Goal: Task Accomplishment & Management: Manage account settings

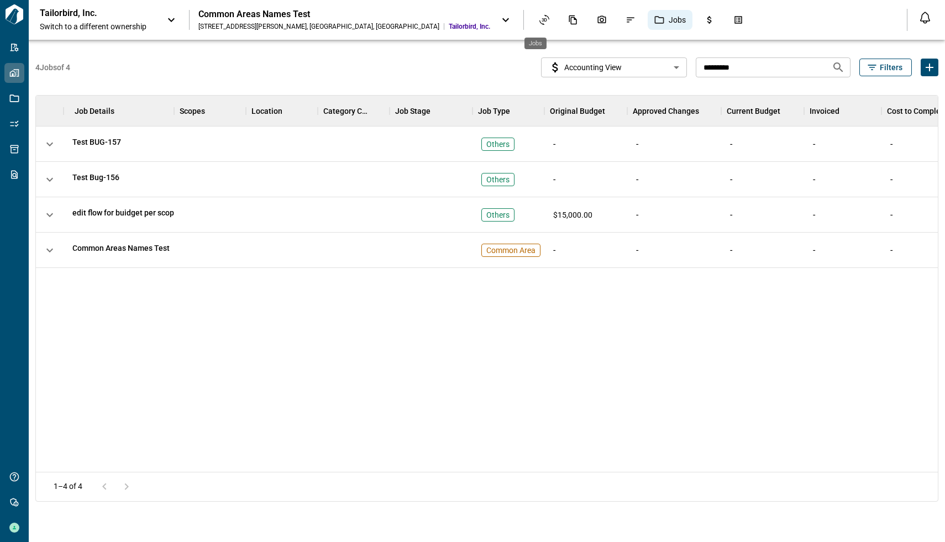
click at [668, 18] on span "Jobs" at bounding box center [676, 19] width 17 height 11
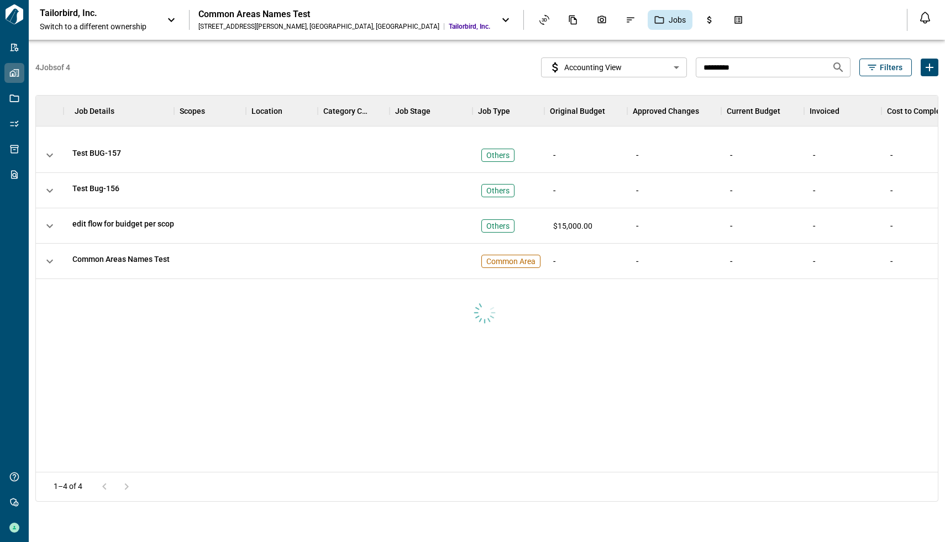
click at [496, 155] on div at bounding box center [484, 308] width 897 height 341
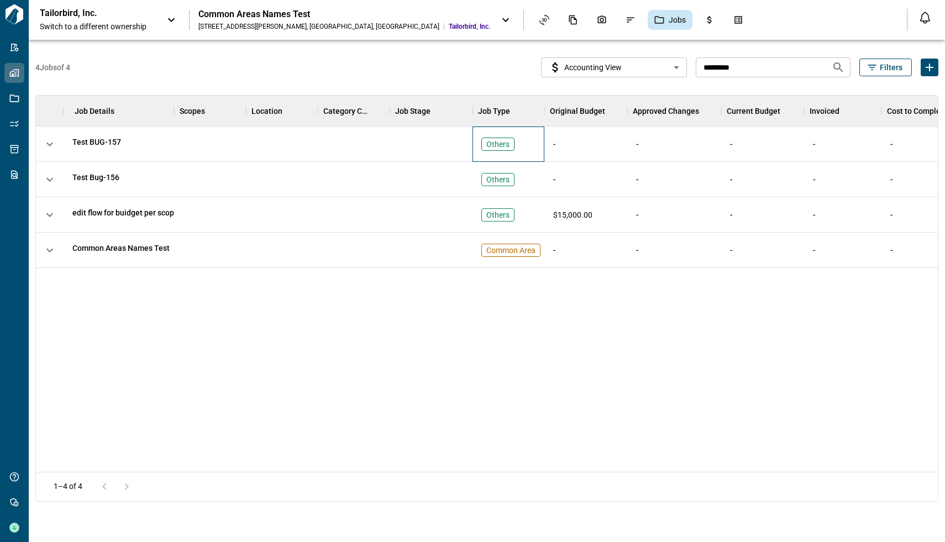
click at [501, 138] on div "Others" at bounding box center [497, 144] width 33 height 13
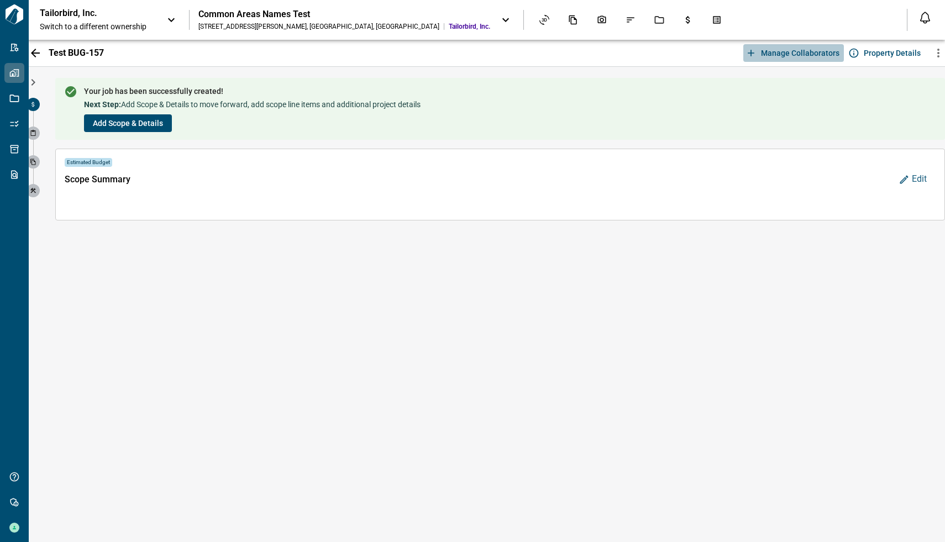
click at [797, 53] on span "Manage collaborators" at bounding box center [800, 53] width 78 height 11
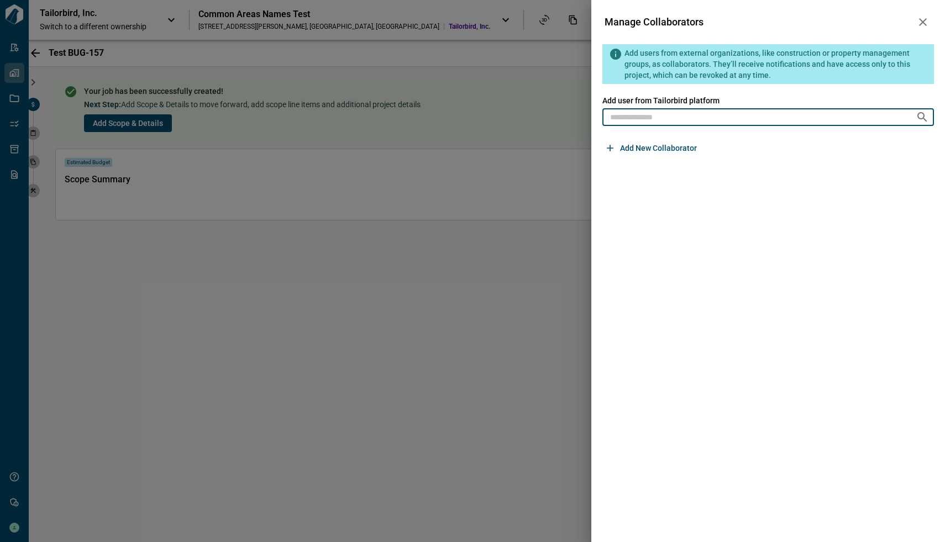
click at [725, 116] on input "text" at bounding box center [757, 117] width 305 height 14
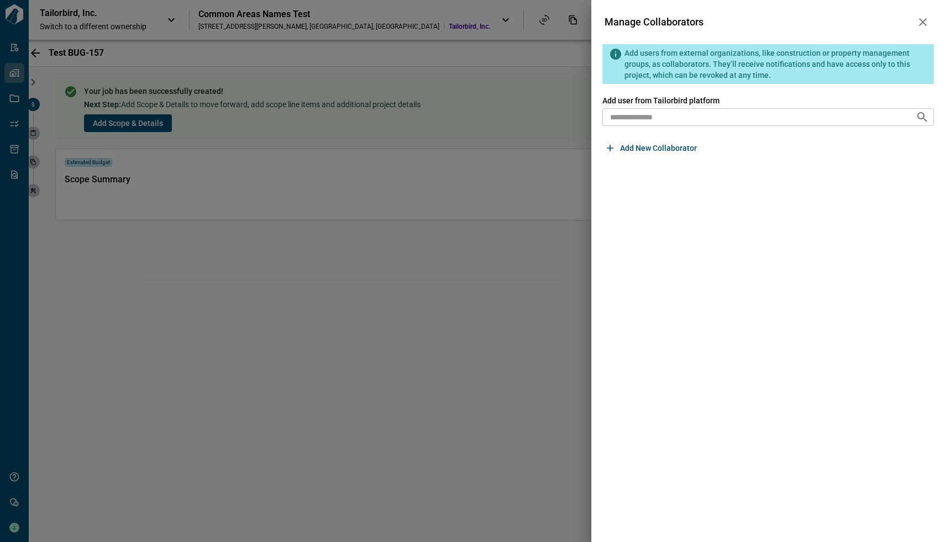
click at [488, 231] on div at bounding box center [472, 271] width 945 height 542
click at [919, 18] on icon "button" at bounding box center [922, 21] width 13 height 13
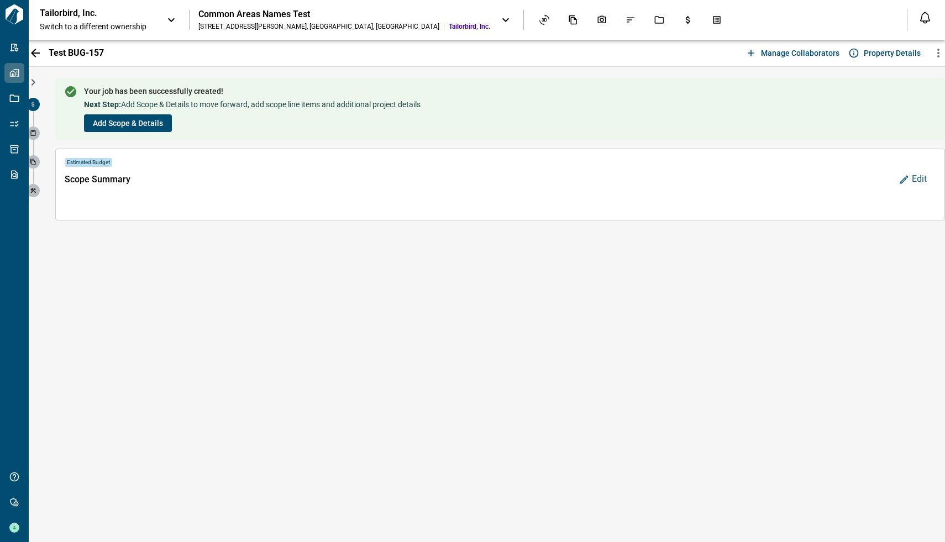
click at [790, 51] on span "Manage collaborators" at bounding box center [800, 53] width 78 height 11
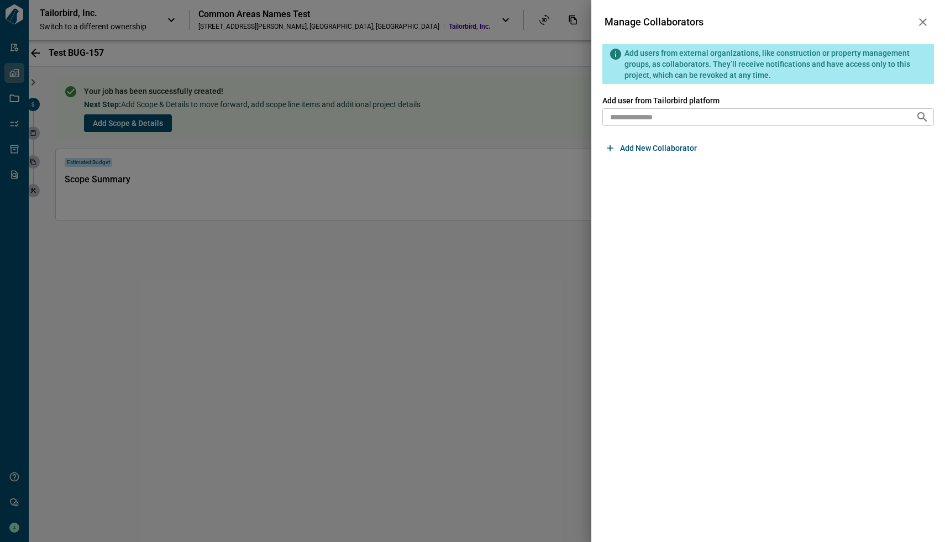
click at [708, 33] on div "Manage Collaborators Add users from external organizations, like construction o…" at bounding box center [767, 90] width 331 height 159
drag, startPoint x: 603, startPoint y: 99, endPoint x: 730, endPoint y: 102, distance: 127.1
click at [730, 102] on span "Add user from Tailorbird platform" at bounding box center [767, 100] width 331 height 11
copy span "Add user from Tailorbird platform"
